Goal: Information Seeking & Learning: Understand process/instructions

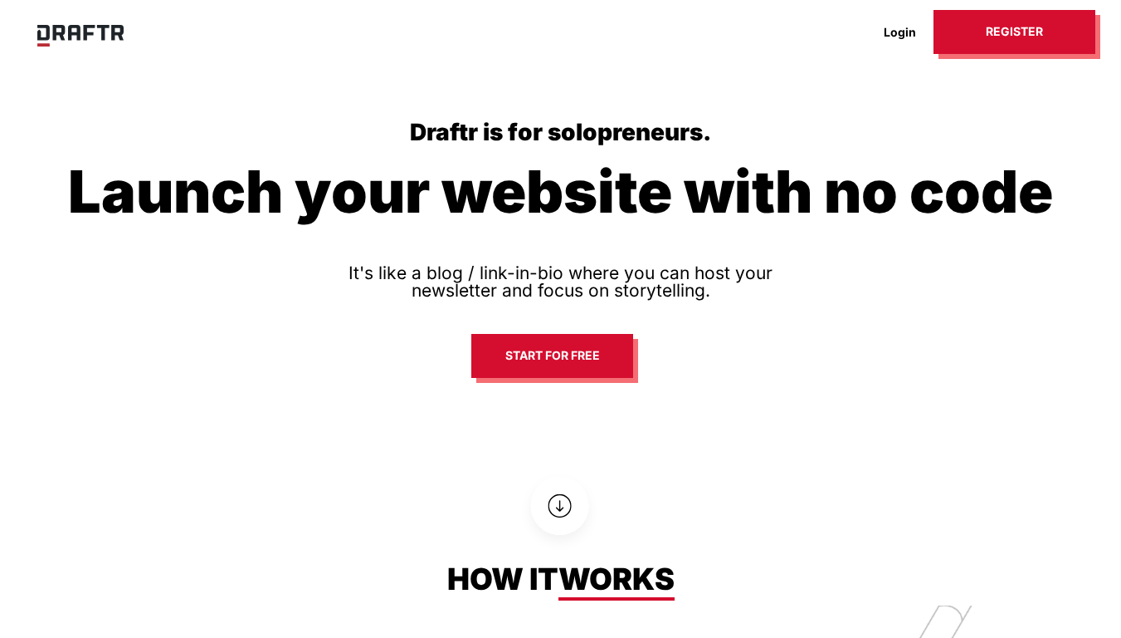
click at [971, 361] on div "Draftr is for solopreneurs. Launch your website with no code It's like a blog /…" at bounding box center [560, 253] width 1121 height 506
drag, startPoint x: 971, startPoint y: 361, endPoint x: 413, endPoint y: 453, distance: 565.4
click at [413, 453] on div "Draftr is for solopreneurs. Launch your website with no code It's like a blog /…" at bounding box center [560, 253] width 1121 height 506
click at [554, 507] on img at bounding box center [561, 505] width 116 height 116
click at [559, 510] on img at bounding box center [561, 505] width 116 height 116
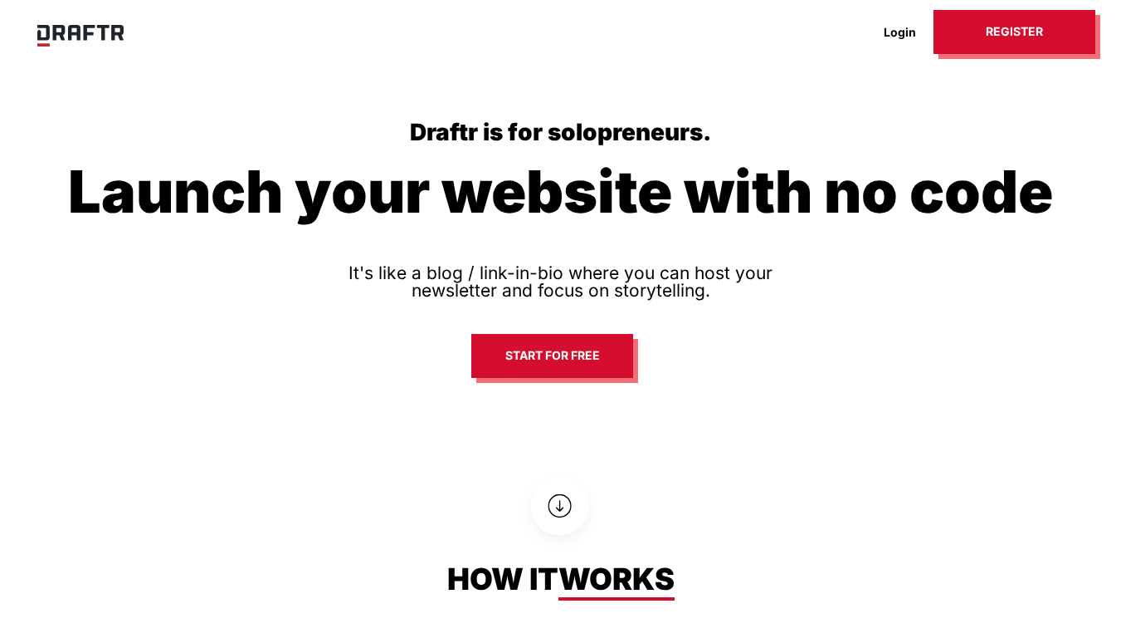
click at [559, 510] on img at bounding box center [561, 505] width 116 height 116
click at [557, 517] on img at bounding box center [561, 505] width 116 height 116
click at [556, 509] on img at bounding box center [561, 505] width 116 height 116
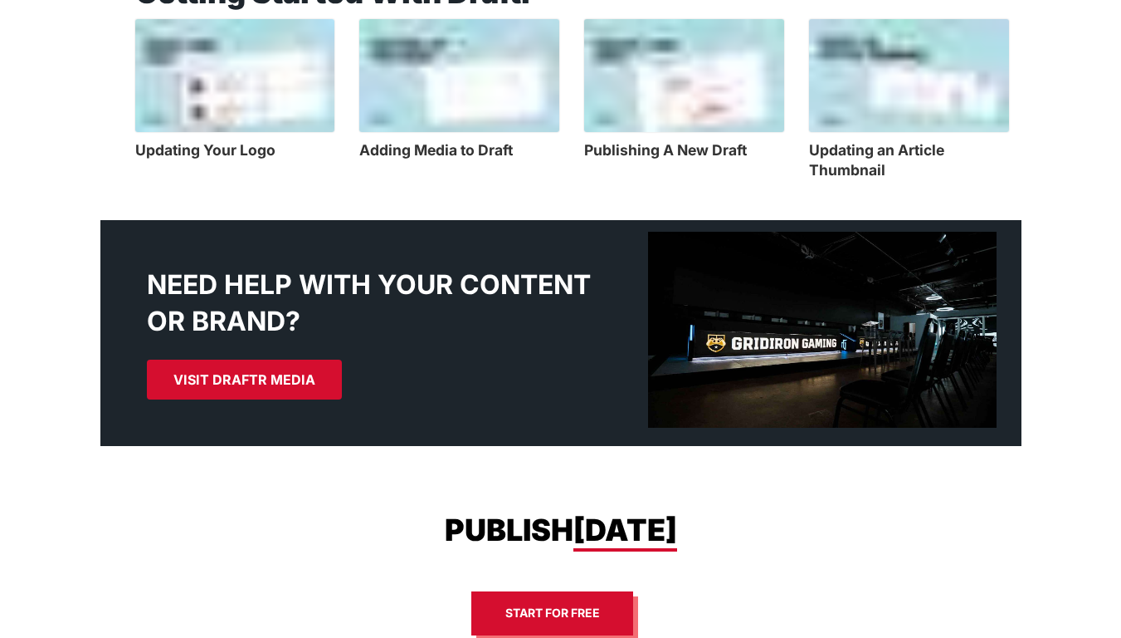
scroll to position [2160, 0]
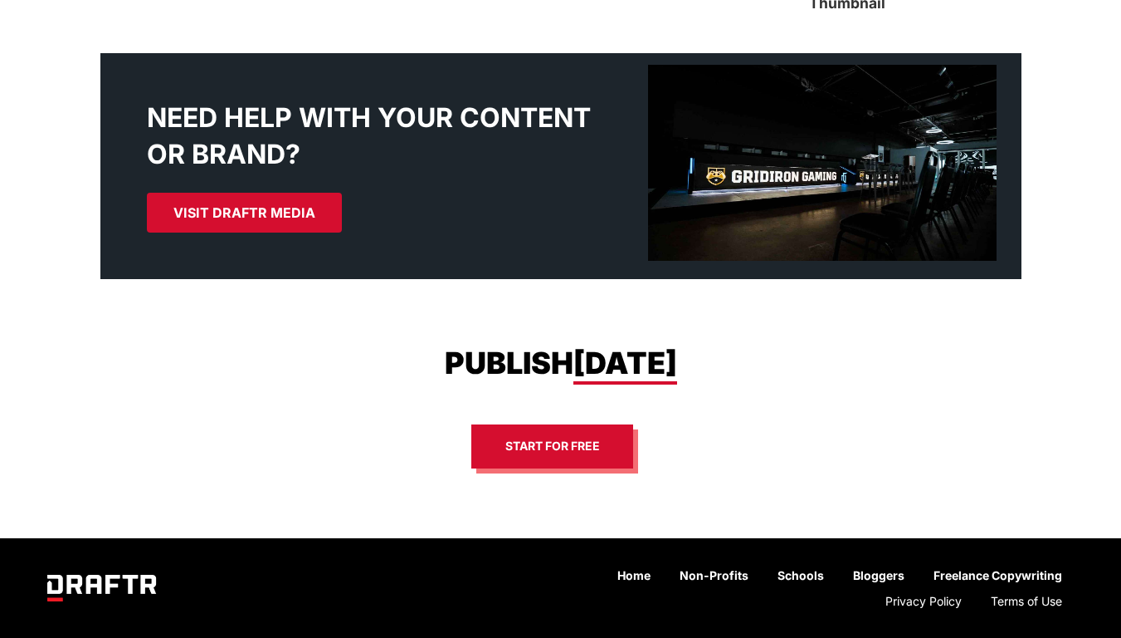
click at [794, 180] on img at bounding box center [822, 163] width 349 height 197
click at [648, 67] on img at bounding box center [822, 163] width 349 height 197
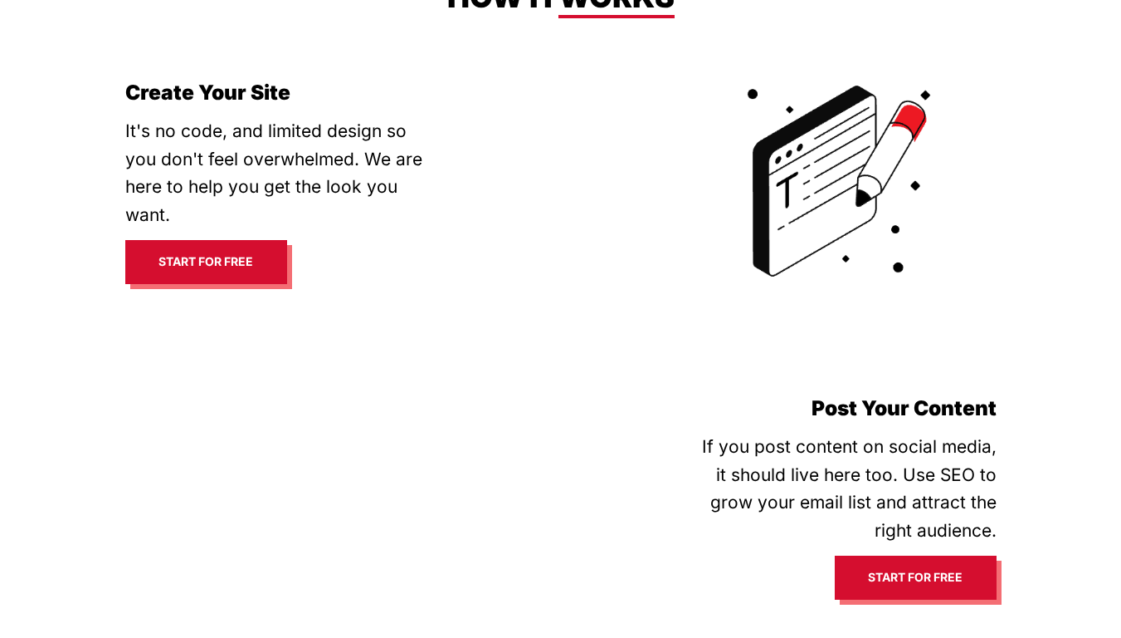
scroll to position [1140, 0]
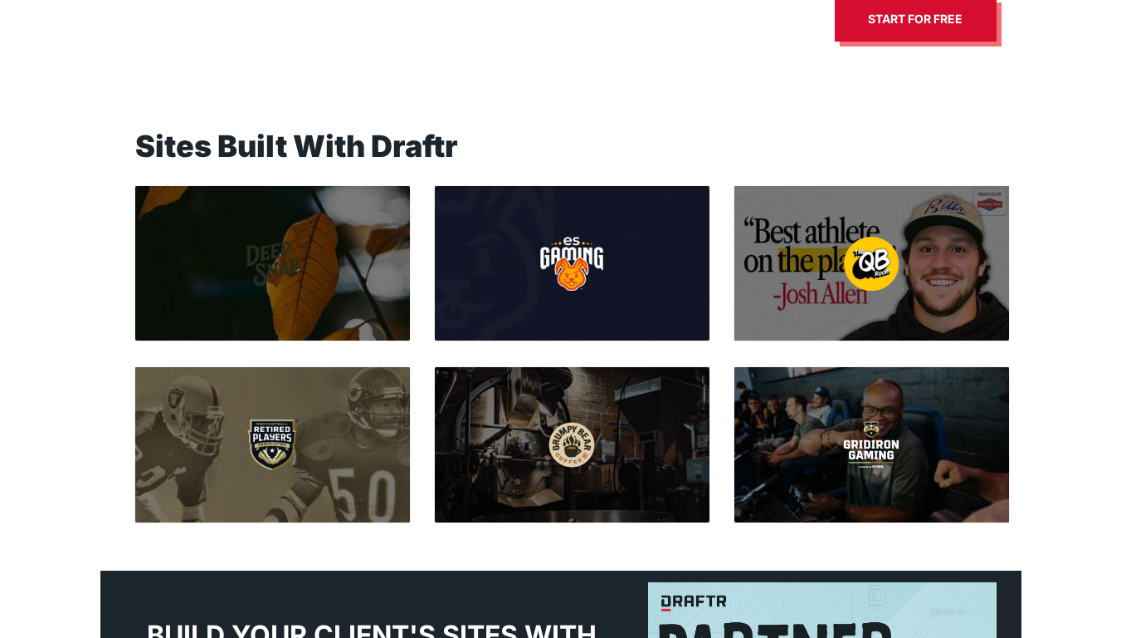
click at [13, 45] on section "Draftr is for solopreneurs. Launch your website with no code It's like a blog /…" at bounding box center [560, 191] width 1121 height 2663
click at [13, 46] on section "Draftr is for solopreneurs. Launch your website with no code It's like a blog /…" at bounding box center [560, 191] width 1121 height 2663
click at [0, 9] on section "Draftr is for solopreneurs. Launch your website with no code It's like a blog /…" at bounding box center [560, 191] width 1121 height 2663
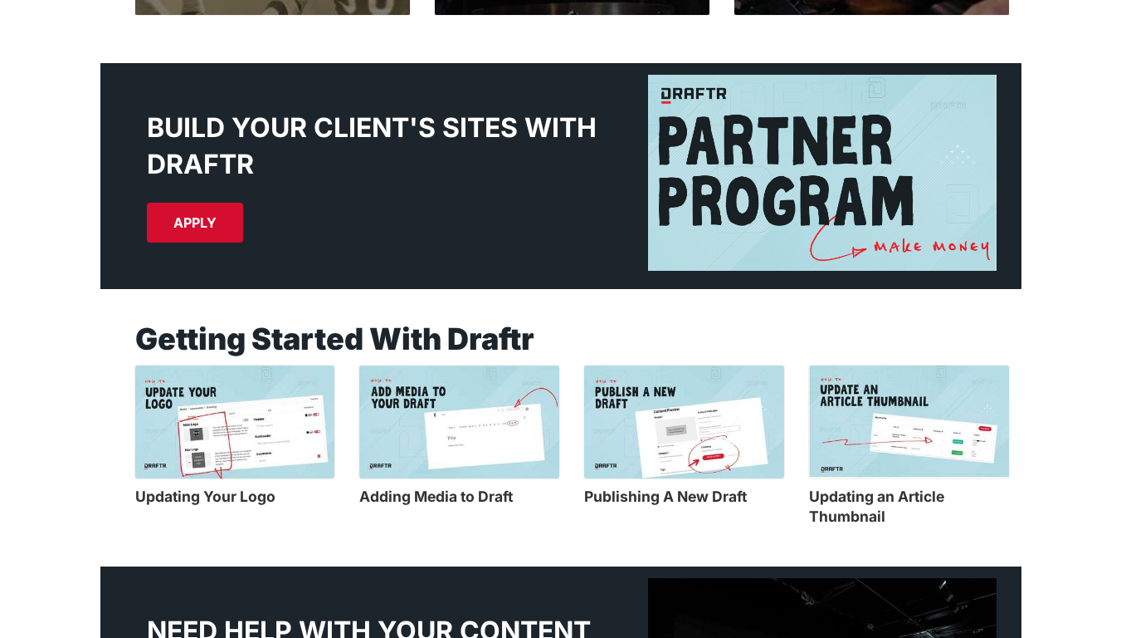
scroll to position [1698, 0]
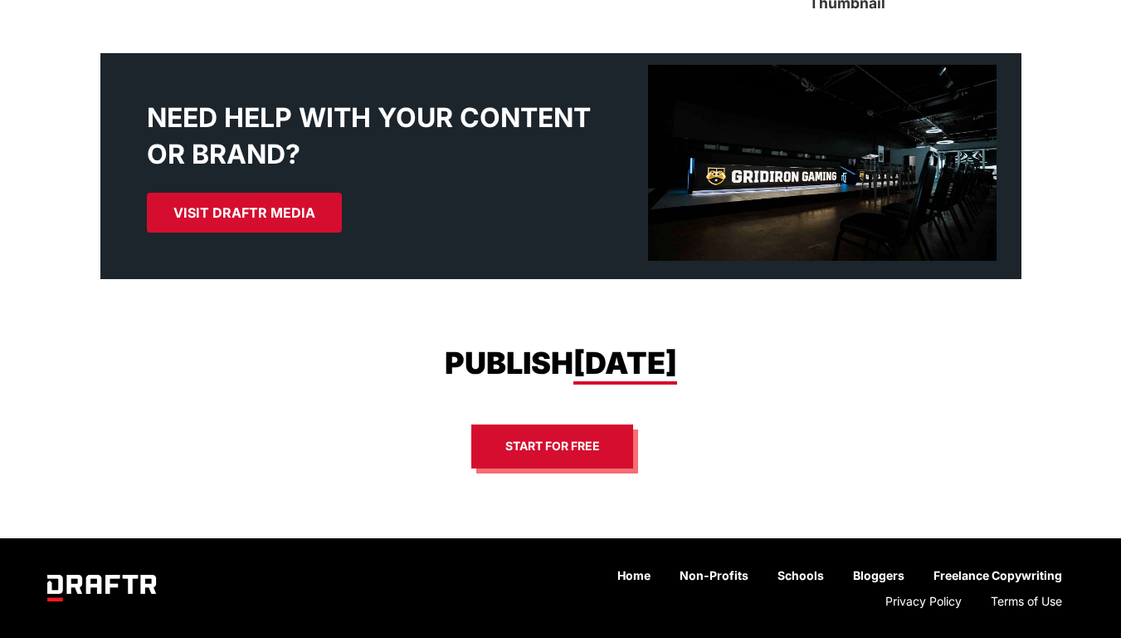
click at [90, 67] on div "Need Help With Your Content or Brand? Visit Draftr Media" at bounding box center [561, 166] width 946 height 227
drag, startPoint x: 482, startPoint y: 226, endPoint x: 513, endPoint y: 181, distance: 54.3
click at [31, 288] on div "Publish [DATE] Start for free" at bounding box center [560, 391] width 1121 height 224
click at [36, 329] on div "Publish [DATE] Start for free" at bounding box center [560, 391] width 1121 height 224
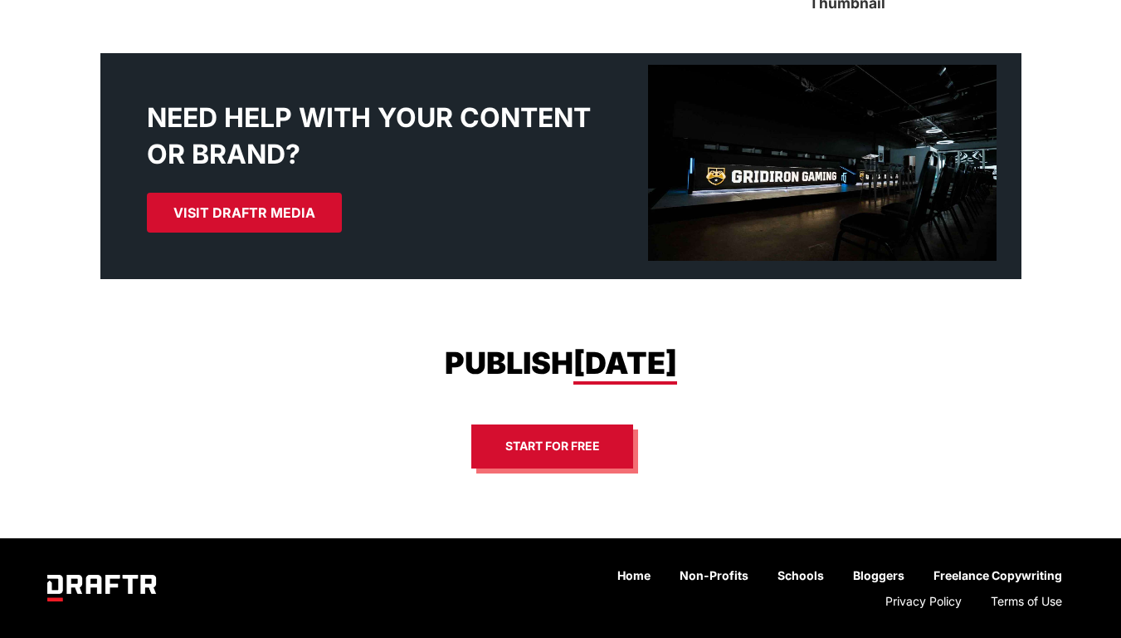
scroll to position [2127, 0]
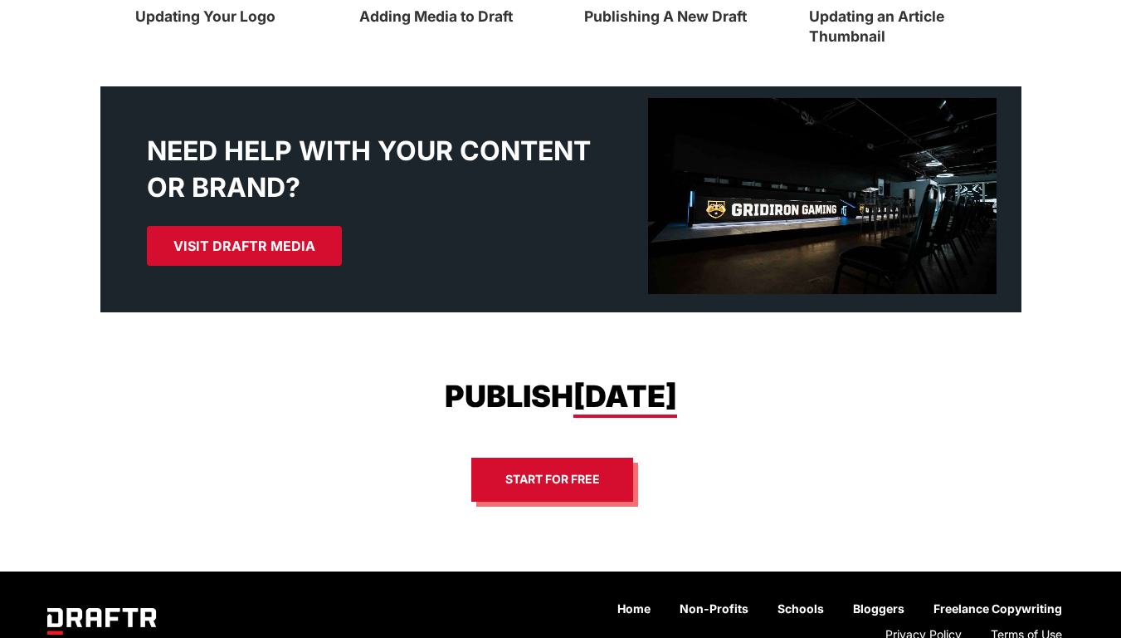
click at [1016, 516] on div "Publish [DATE] Start for free" at bounding box center [560, 424] width 1121 height 224
click at [607, 26] on h4 "Publishing A New Draft" at bounding box center [684, 14] width 200 height 25
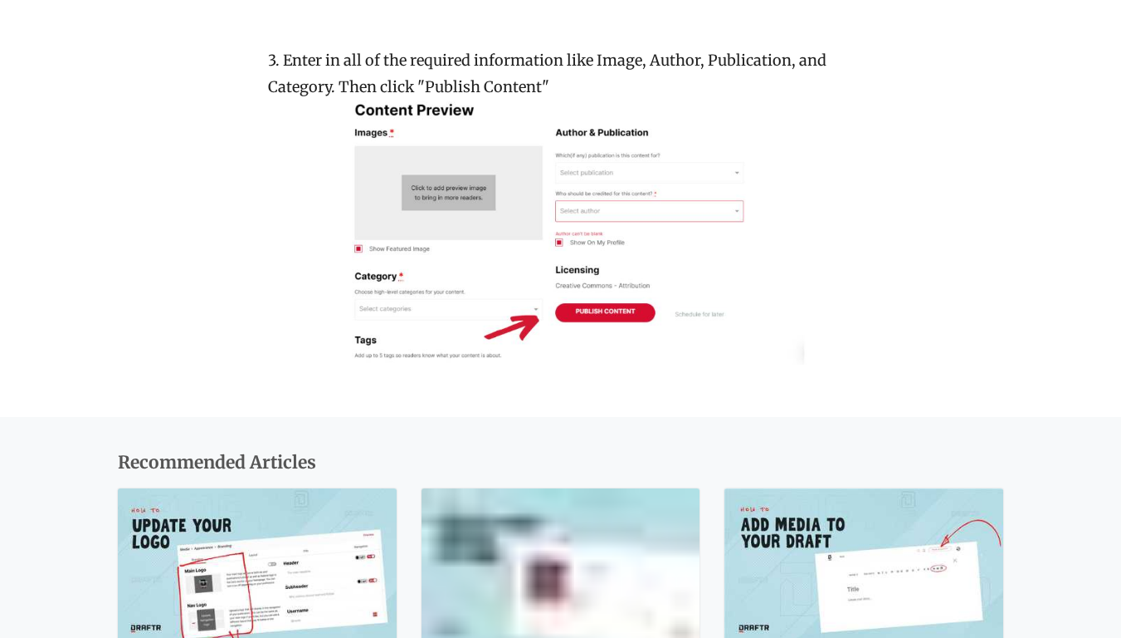
scroll to position [1448, 0]
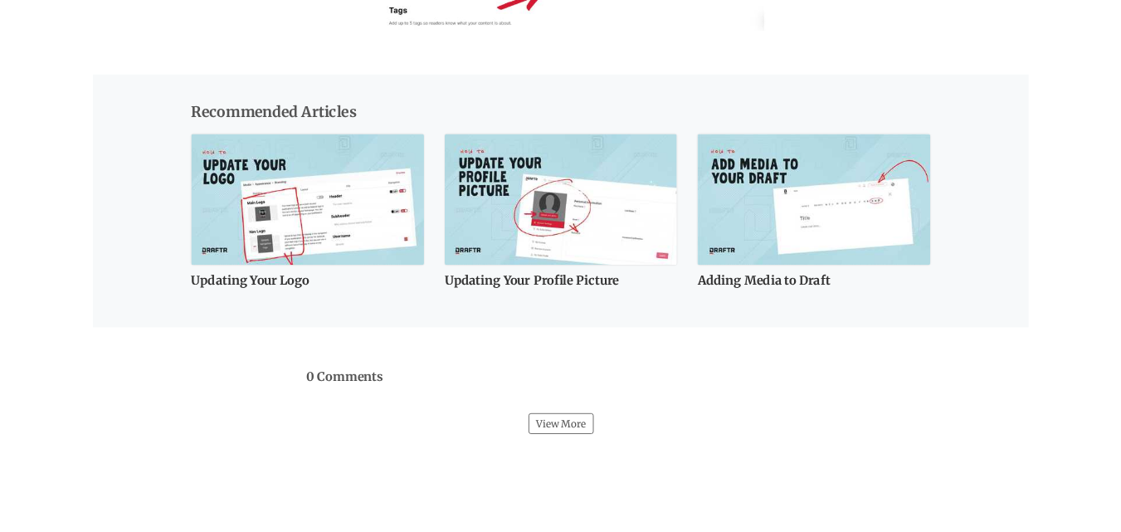
scroll to position [890, 0]
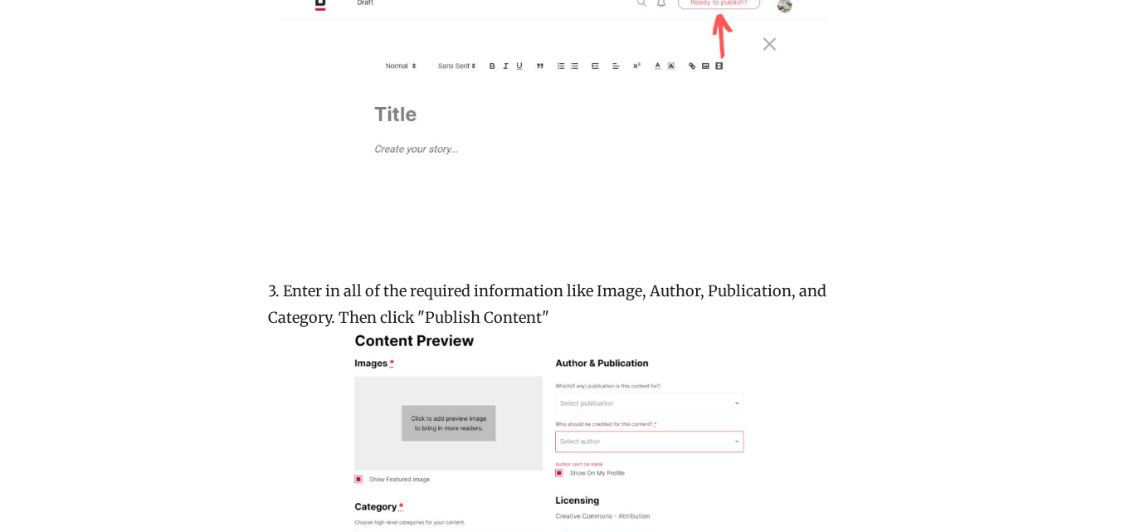
click at [637, 234] on img at bounding box center [561, 120] width 586 height 264
